Goal: Task Accomplishment & Management: Use online tool/utility

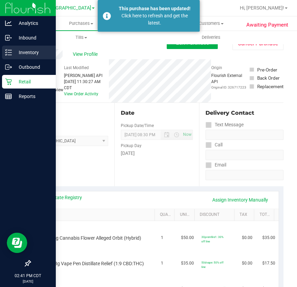
click at [15, 54] on p "Inventory" at bounding box center [32, 52] width 41 height 8
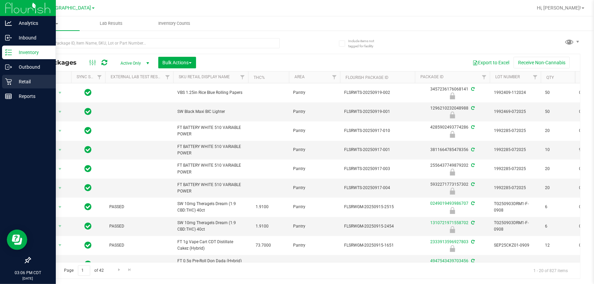
click at [18, 83] on p "Retail" at bounding box center [32, 82] width 41 height 8
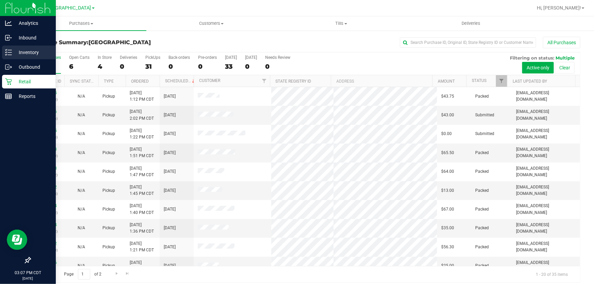
click at [23, 54] on p "Inventory" at bounding box center [32, 52] width 41 height 8
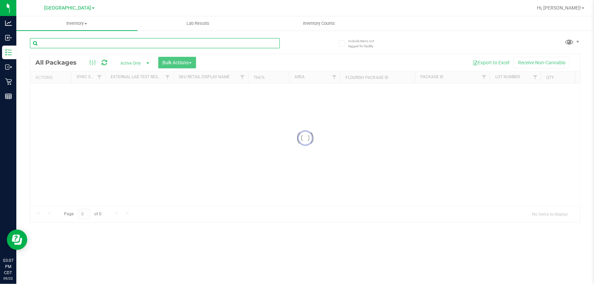
click at [73, 46] on input "text" at bounding box center [155, 43] width 250 height 10
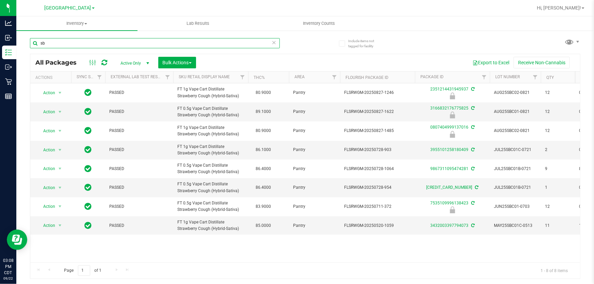
type input "s"
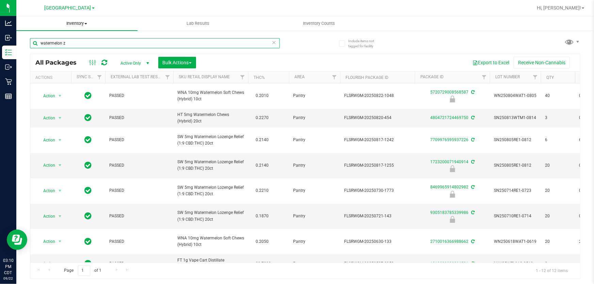
type input "watermelon z"
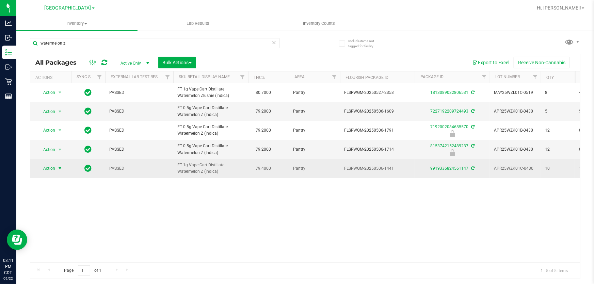
click at [55, 167] on span "Action" at bounding box center [46, 169] width 18 height 10
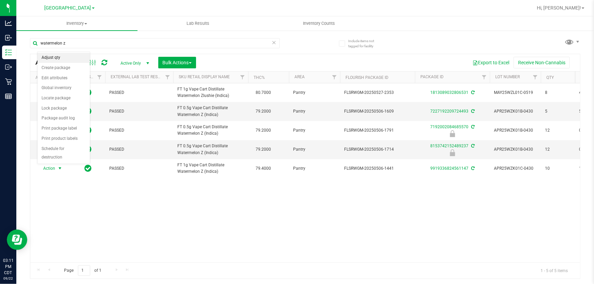
click at [49, 58] on li "Adjust qty" at bounding box center [63, 58] width 52 height 10
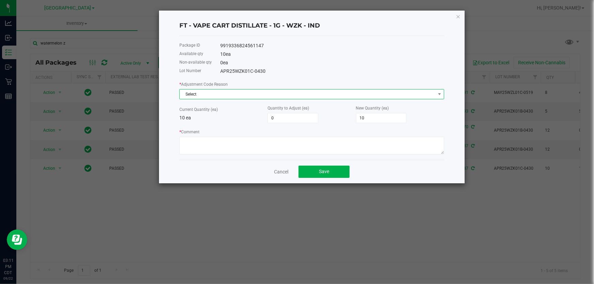
click at [202, 95] on span "Select" at bounding box center [307, 94] width 255 height 10
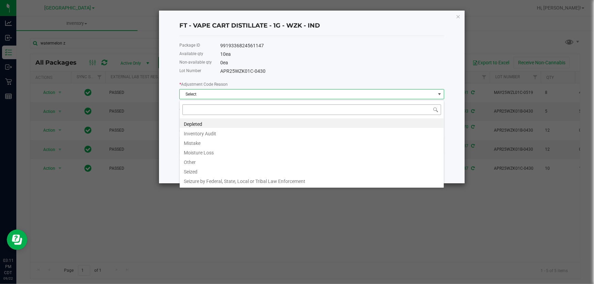
scroll to position [10, 265]
click at [204, 134] on li "Inventory Audit" at bounding box center [312, 133] width 264 height 10
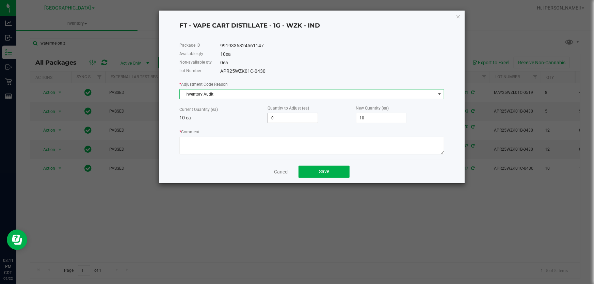
click at [290, 119] on input "0" at bounding box center [293, 118] width 50 height 10
type input "-1"
type input "9"
type input "-1"
click at [206, 142] on textarea "* Comment" at bounding box center [311, 146] width 265 height 18
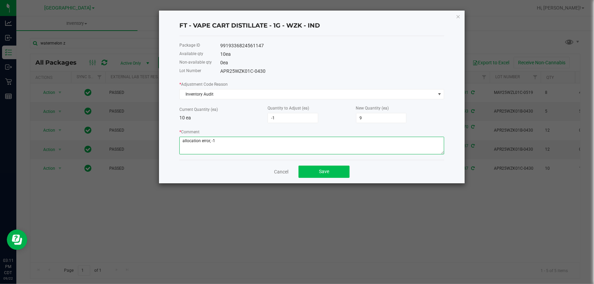
type textarea "allocation error, -1"
click at [325, 174] on span "Save" at bounding box center [324, 171] width 10 height 5
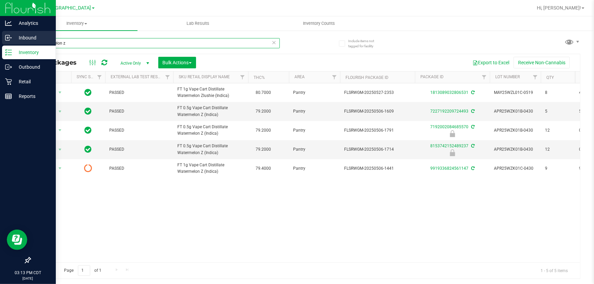
drag, startPoint x: 74, startPoint y: 40, endPoint x: 1, endPoint y: 32, distance: 73.0
click at [0, 33] on div "Analytics Inbound Inventory Outbound Retail Reports 03:13 PM CDT 09/22/2025 09/…" at bounding box center [297, 142] width 594 height 284
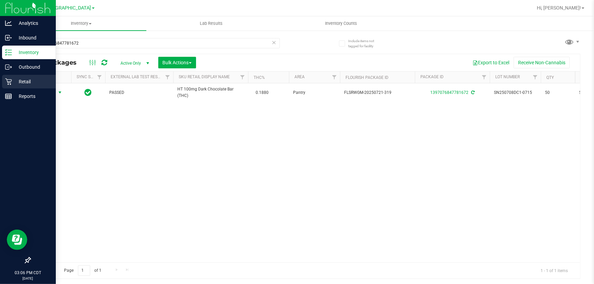
click at [31, 83] on p "Retail" at bounding box center [32, 82] width 41 height 8
